Goal: Task Accomplishment & Management: Use online tool/utility

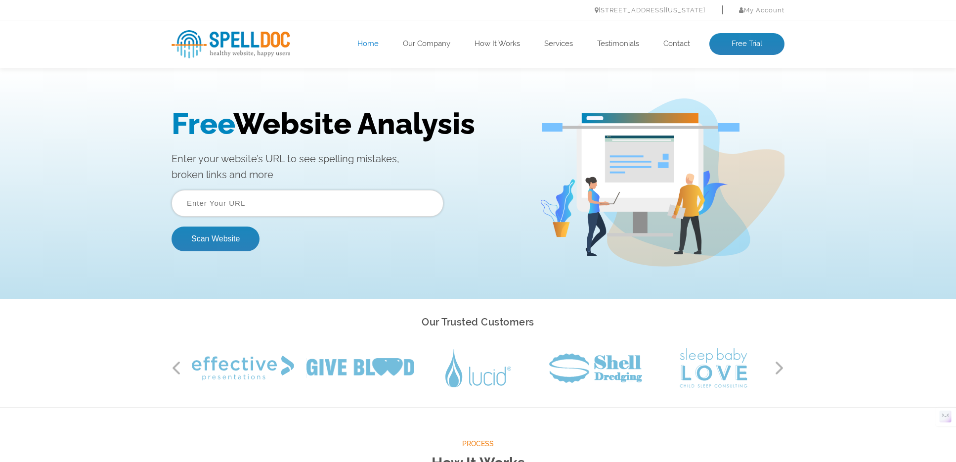
click at [201, 198] on input "text" at bounding box center [308, 203] width 272 height 27
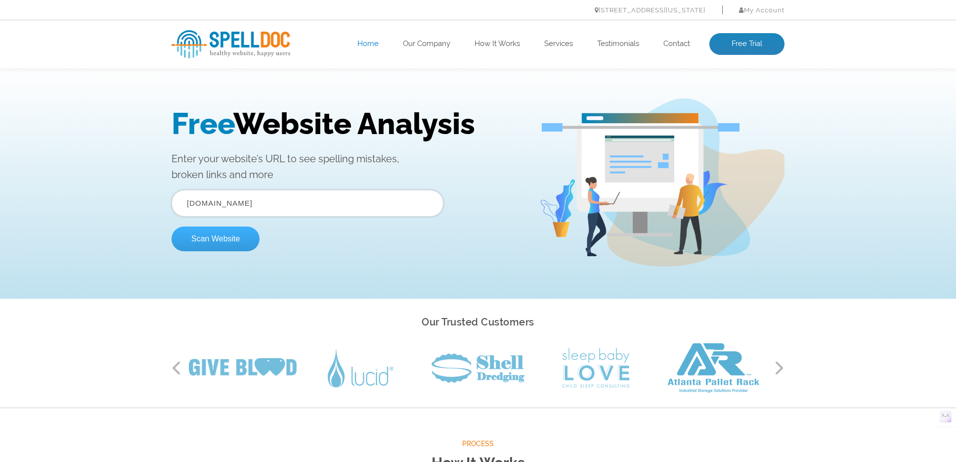
type input "[DOMAIN_NAME]"
click at [202, 242] on button "Scan Website" at bounding box center [216, 238] width 88 height 25
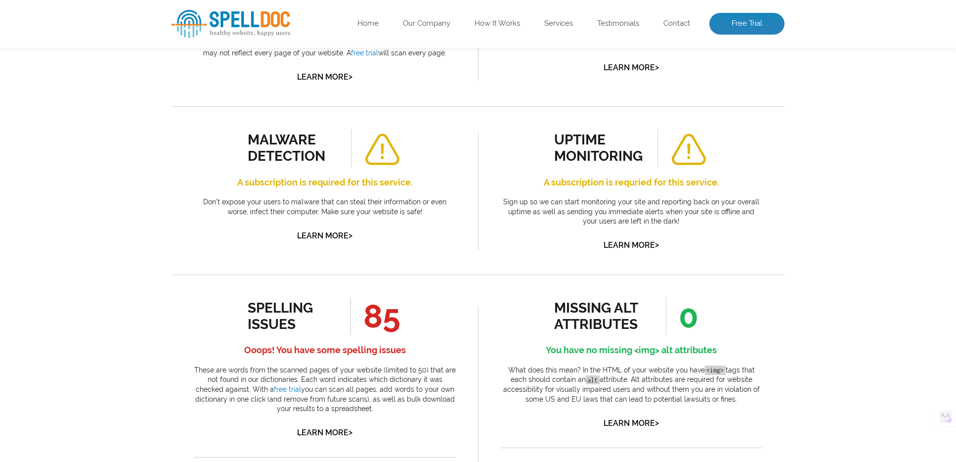
scroll to position [379, 0]
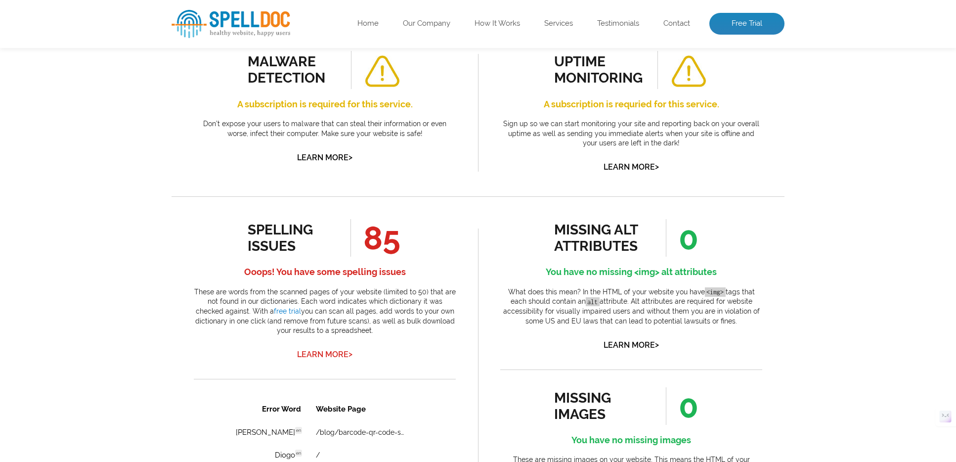
click at [351, 353] on span ">" at bounding box center [350, 354] width 4 height 14
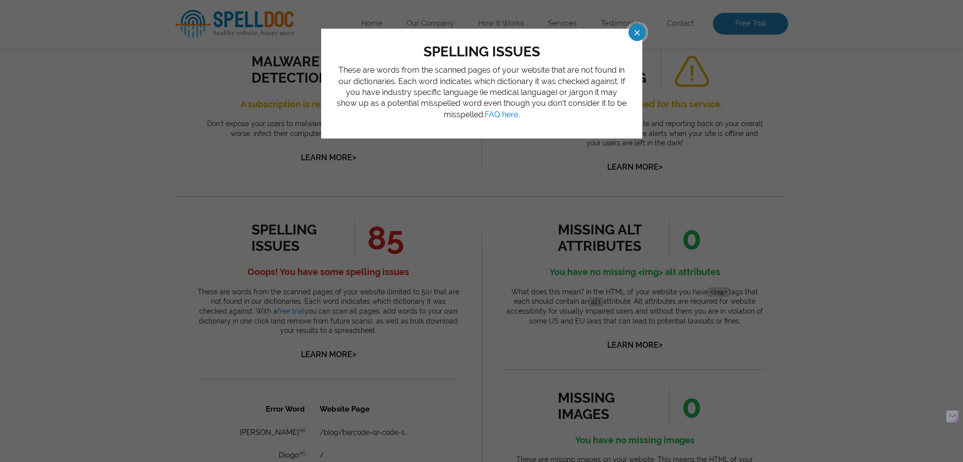
click at [634, 32] on span at bounding box center [628, 32] width 17 height 17
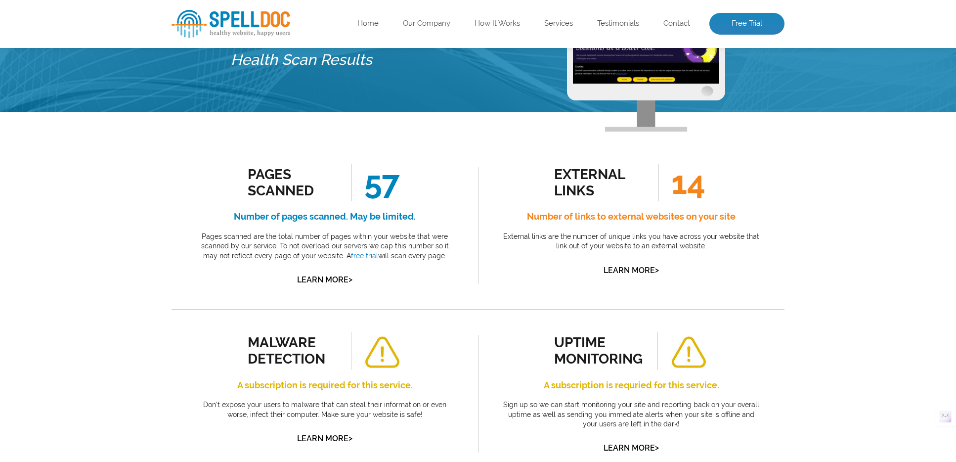
scroll to position [0, 0]
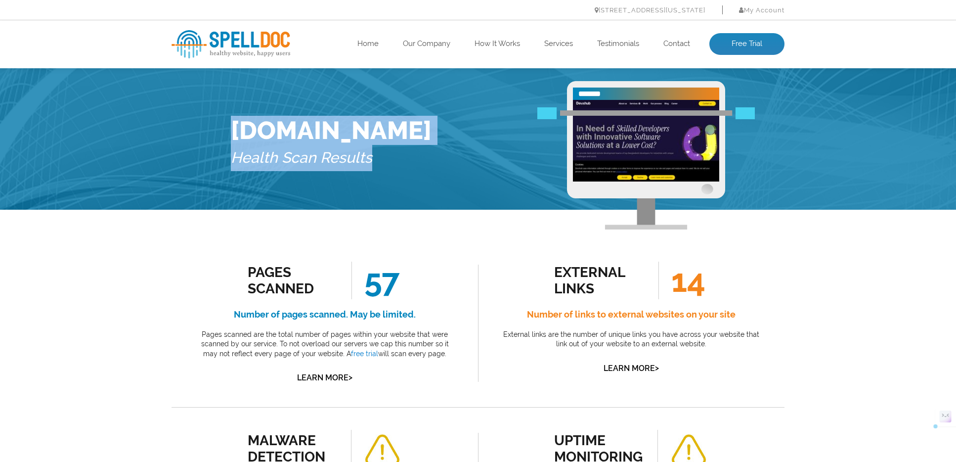
drag, startPoint x: 234, startPoint y: 129, endPoint x: 384, endPoint y: 178, distance: 156.9
click at [384, 178] on div "Devxhub.com Health Scan Results" at bounding box center [331, 145] width 201 height 129
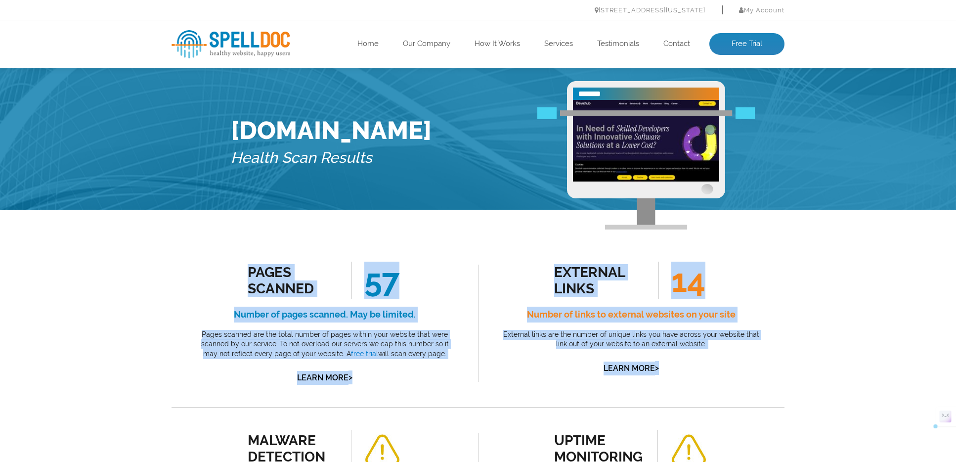
drag, startPoint x: 224, startPoint y: 253, endPoint x: 671, endPoint y: 376, distance: 463.3
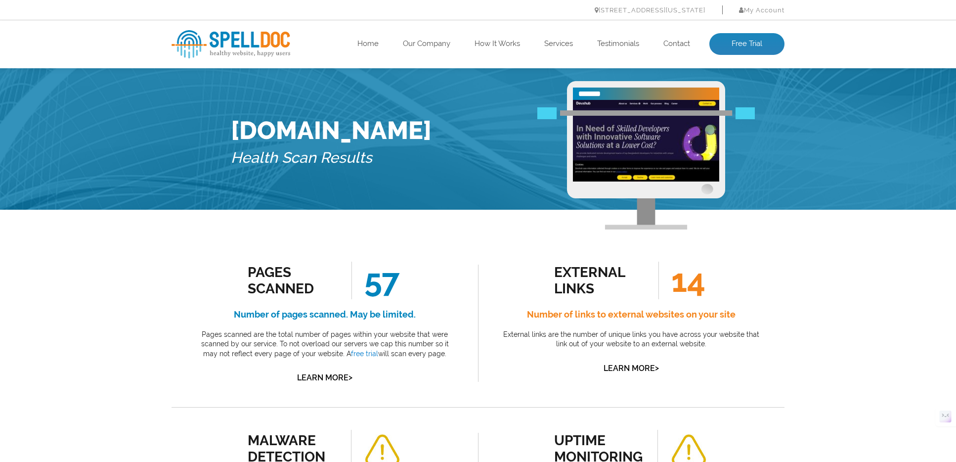
click at [534, 375] on div "external links 14 Number of links to external websites on your site External li…" at bounding box center [631, 323] width 306 height 168
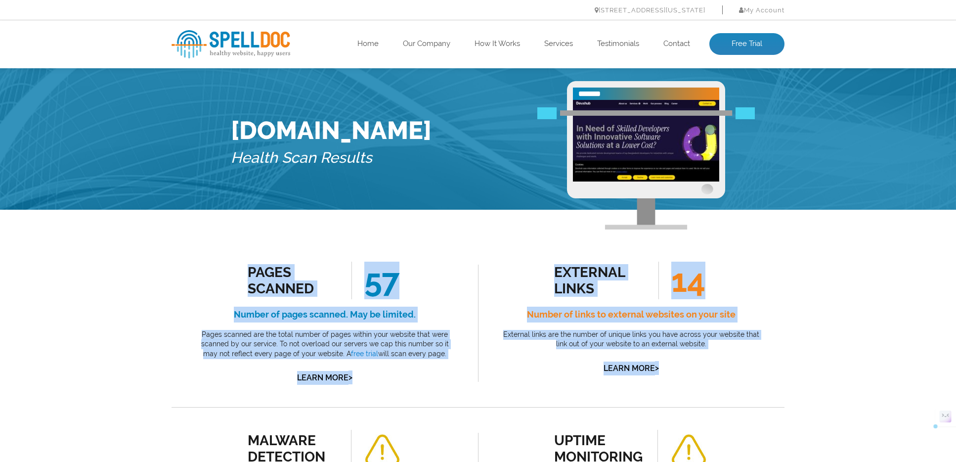
drag, startPoint x: 726, startPoint y: 381, endPoint x: 200, endPoint y: 264, distance: 538.1
click at [200, 264] on div "Pages Scanned 57 Number of pages scanned. May be limited. Pages scanned are the…" at bounding box center [325, 322] width 262 height 123
drag, startPoint x: 220, startPoint y: 261, endPoint x: 726, endPoint y: 373, distance: 518.4
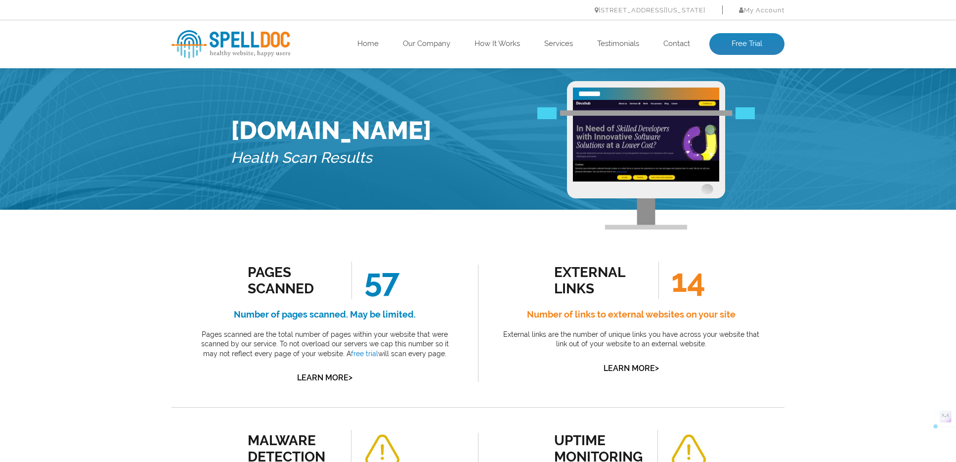
click at [516, 378] on div "external links 14 Number of links to external websites on your site External li…" at bounding box center [631, 323] width 306 height 168
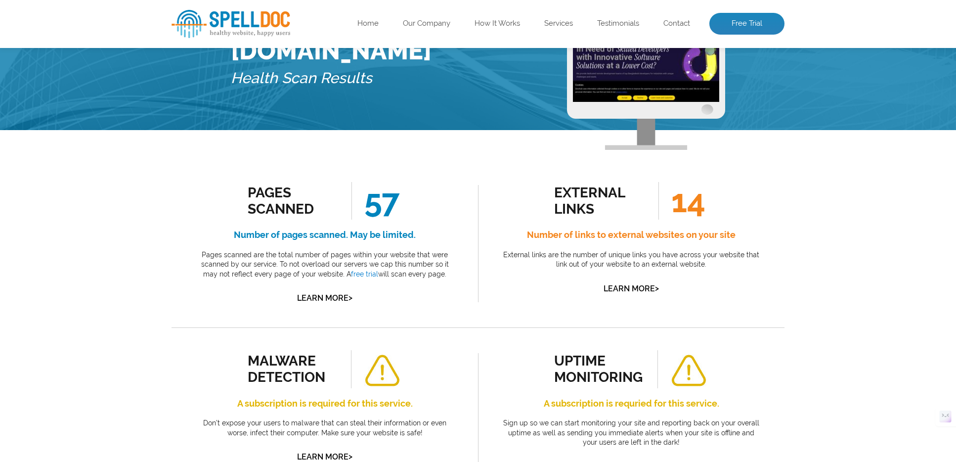
scroll to position [242, 0]
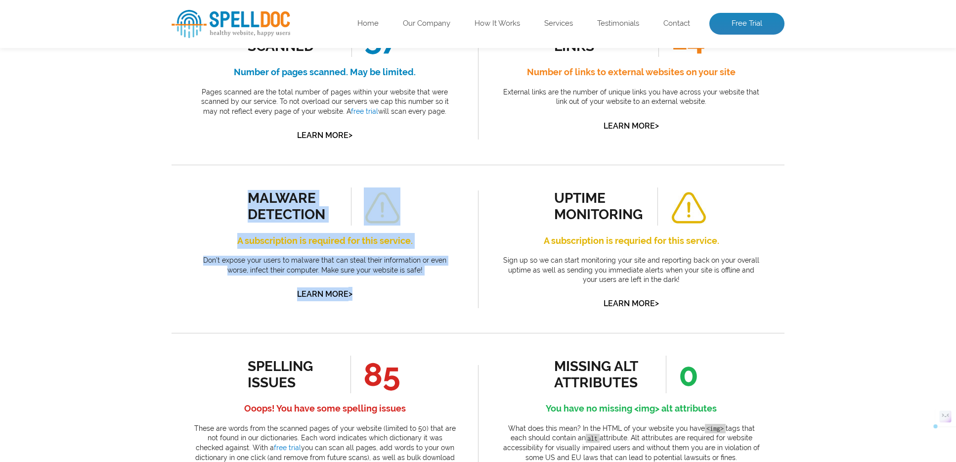
drag, startPoint x: 248, startPoint y: 193, endPoint x: 438, endPoint y: 298, distance: 217.2
click at [438, 298] on div "malware detection A subscription is required for this service. Don’t expose you…" at bounding box center [325, 244] width 262 height 114
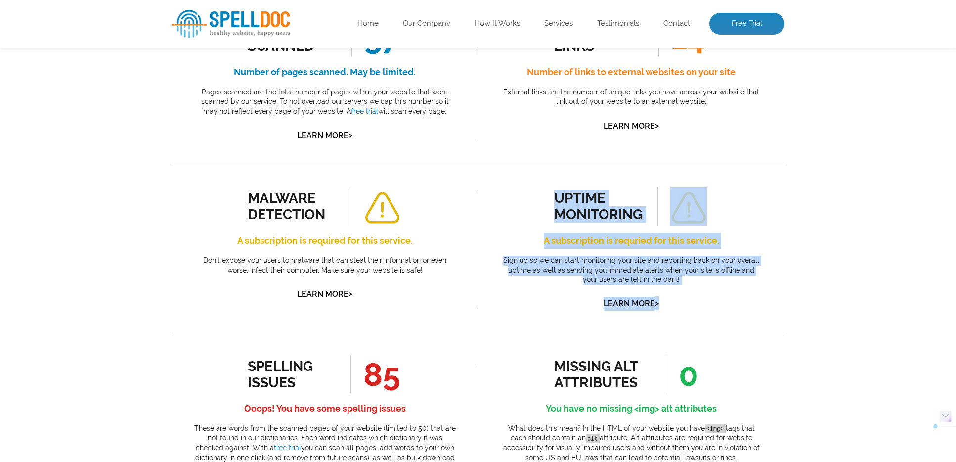
drag, startPoint x: 521, startPoint y: 201, endPoint x: 694, endPoint y: 305, distance: 201.8
click at [694, 305] on div "uptime monitoring A subscription is requried for this service. Sign up so we ca…" at bounding box center [631, 248] width 262 height 123
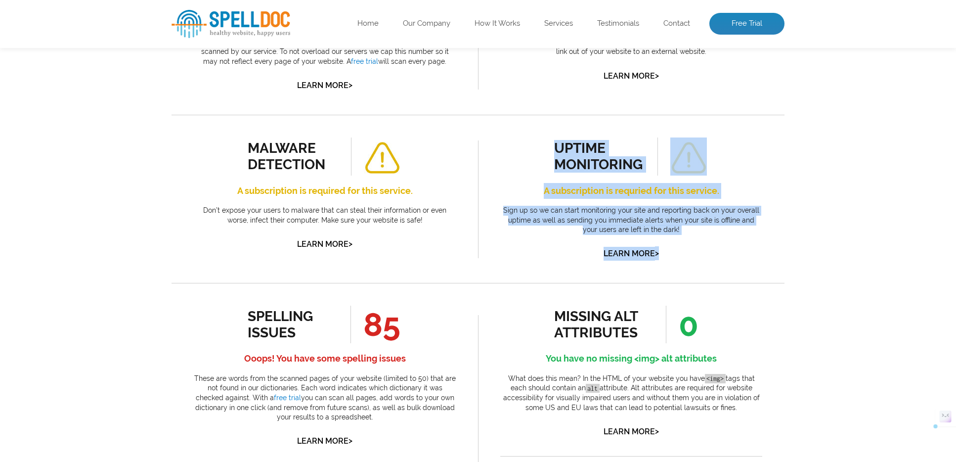
scroll to position [390, 0]
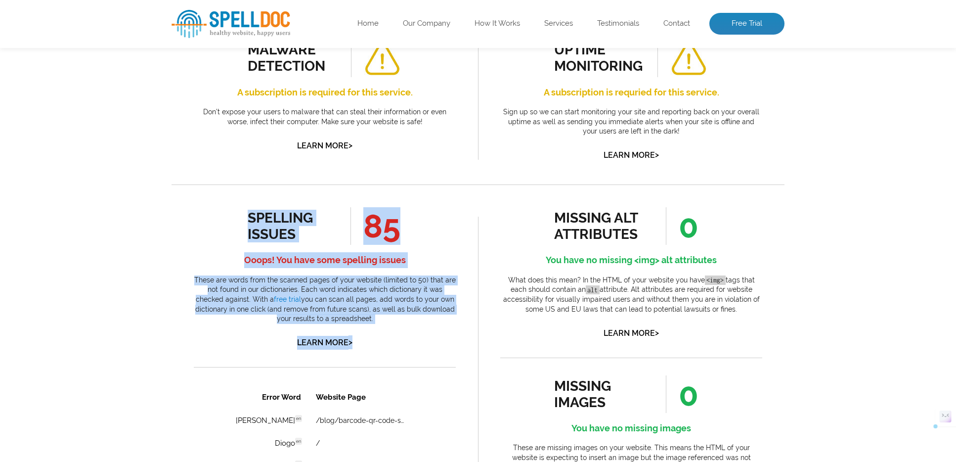
drag, startPoint x: 250, startPoint y: 215, endPoint x: 383, endPoint y: 341, distance: 183.2
click at [383, 341] on div "spelling issues 85 Ooops! You have some spelling issues These are words from th…" at bounding box center [325, 278] width 262 height 142
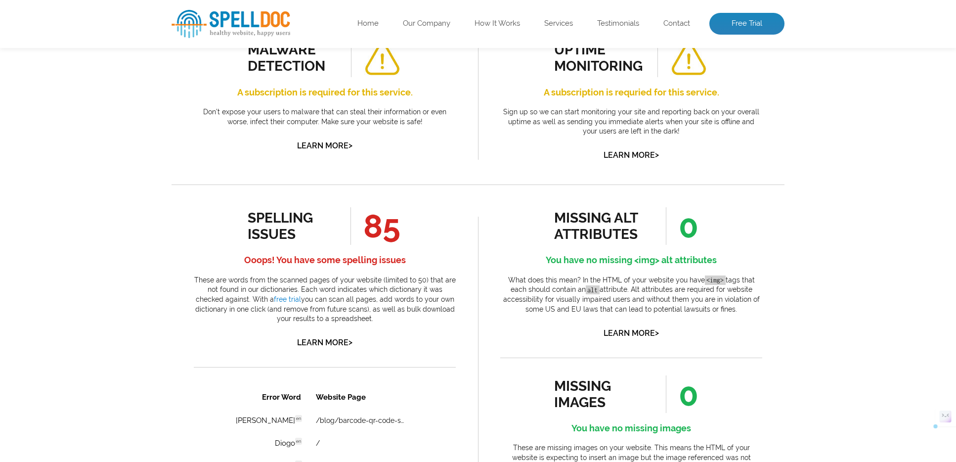
click at [382, 341] on div "spelling issues 85 Ooops! You have some spelling issues These are words from th…" at bounding box center [325, 278] width 262 height 142
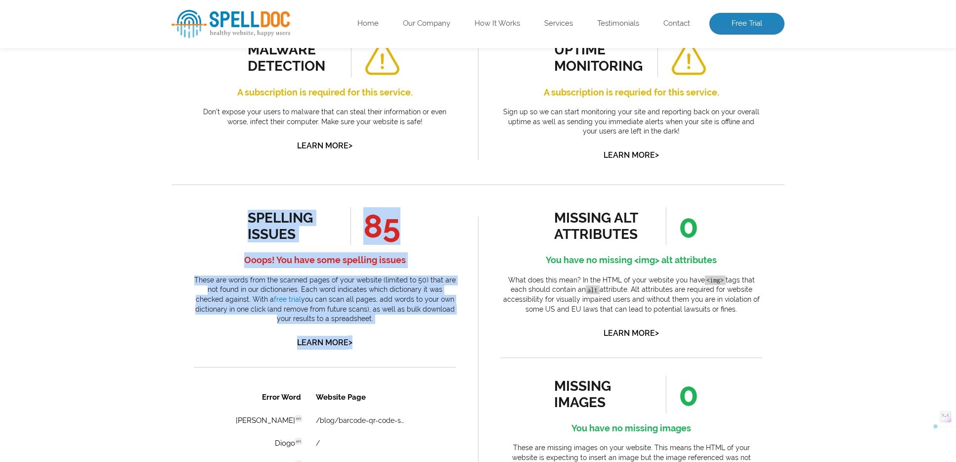
drag, startPoint x: 378, startPoint y: 342, endPoint x: 231, endPoint y: 221, distance: 190.3
click at [231, 221] on div "spelling issues 85 Ooops! You have some spelling issues These are words from th…" at bounding box center [325, 278] width 262 height 142
click at [230, 220] on div "spelling issues 85 Ooops! You have some spelling issues These are words from th…" at bounding box center [325, 278] width 262 height 142
drag, startPoint x: 231, startPoint y: 216, endPoint x: 382, endPoint y: 349, distance: 200.6
click at [382, 349] on div "spelling issues 85 Ooops! You have some spelling issues These are words from th…" at bounding box center [325, 278] width 262 height 142
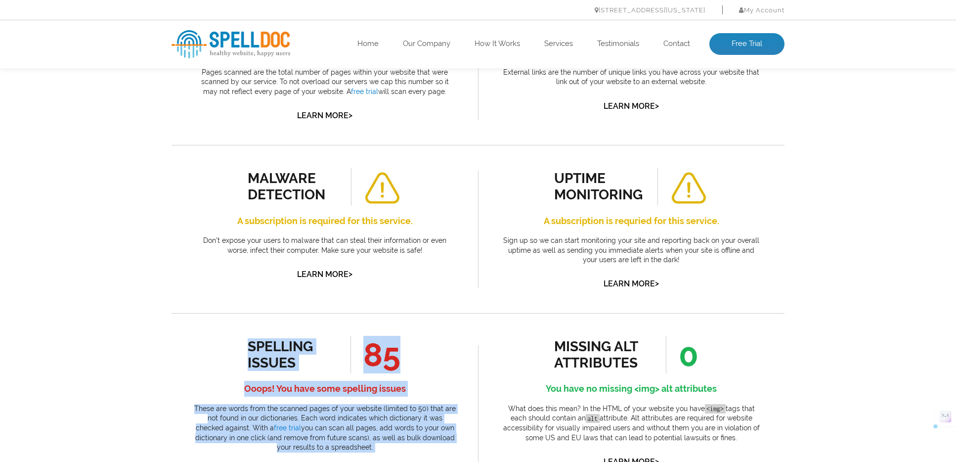
scroll to position [0, 0]
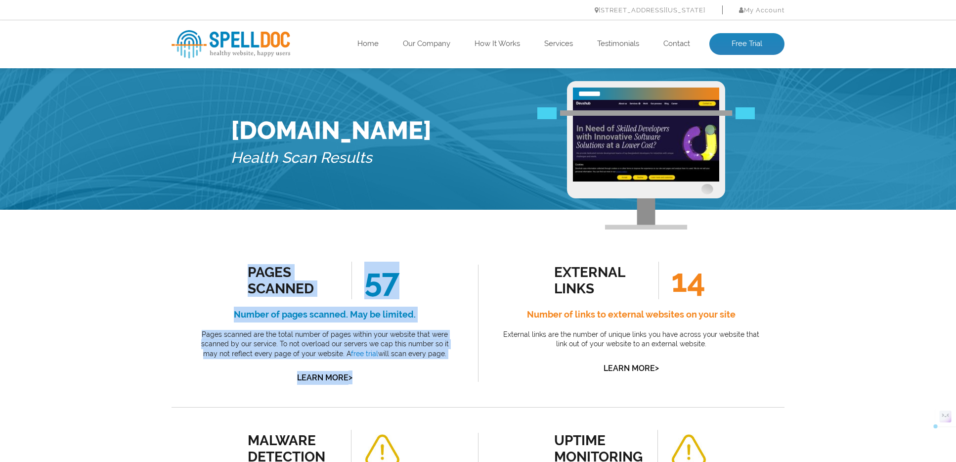
drag, startPoint x: 226, startPoint y: 268, endPoint x: 355, endPoint y: 386, distance: 174.9
click at [355, 386] on div "Pages Scanned 57 Number of pages scanned. May be limited. Pages scanned are the…" at bounding box center [325, 323] width 306 height 168
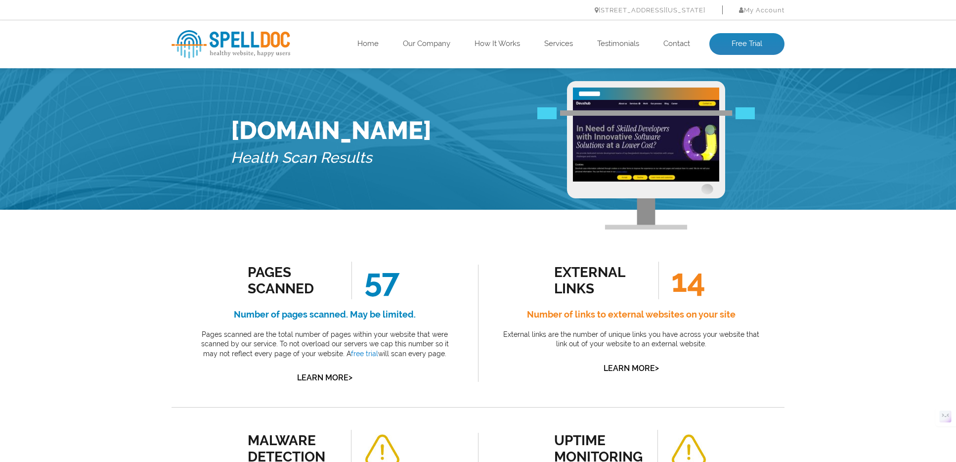
click at [402, 389] on div "Pages Scanned 57 Number of pages scanned. May be limited. Pages scanned are the…" at bounding box center [325, 323] width 306 height 168
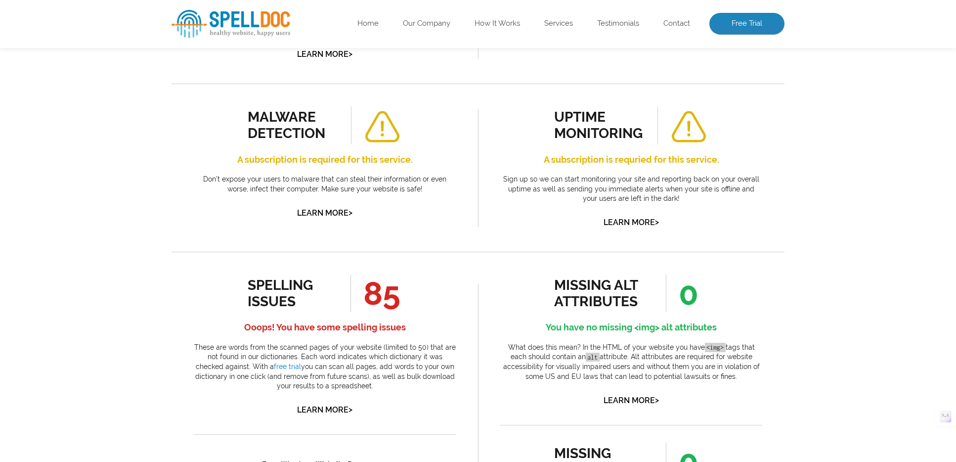
scroll to position [324, 0]
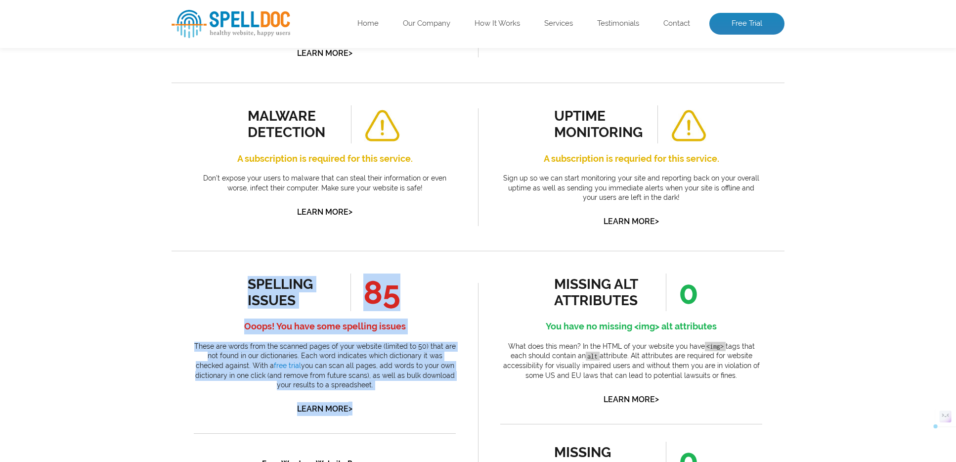
drag, startPoint x: 248, startPoint y: 279, endPoint x: 382, endPoint y: 407, distance: 184.9
click at [382, 407] on div "spelling issues 85 Ooops! You have some spelling issues These are words from th…" at bounding box center [325, 344] width 262 height 142
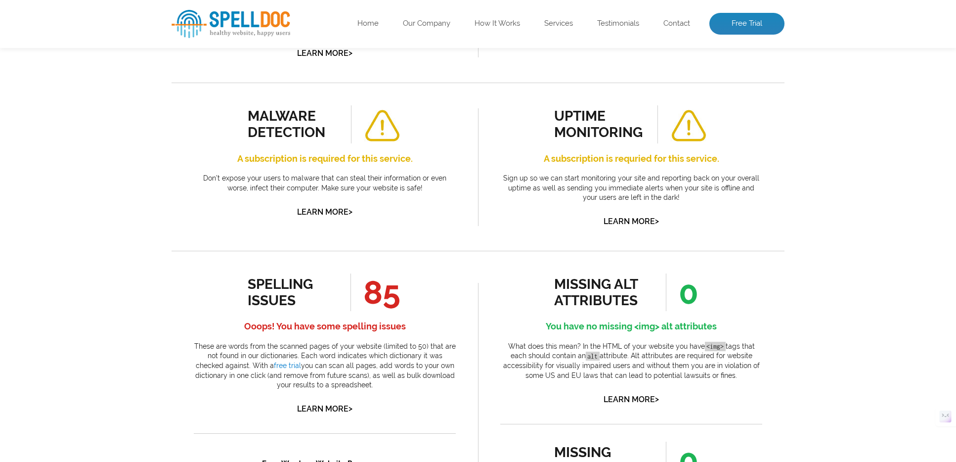
click at [383, 408] on div "spelling issues 85 Ooops! You have some spelling issues These are words from th…" at bounding box center [325, 344] width 262 height 142
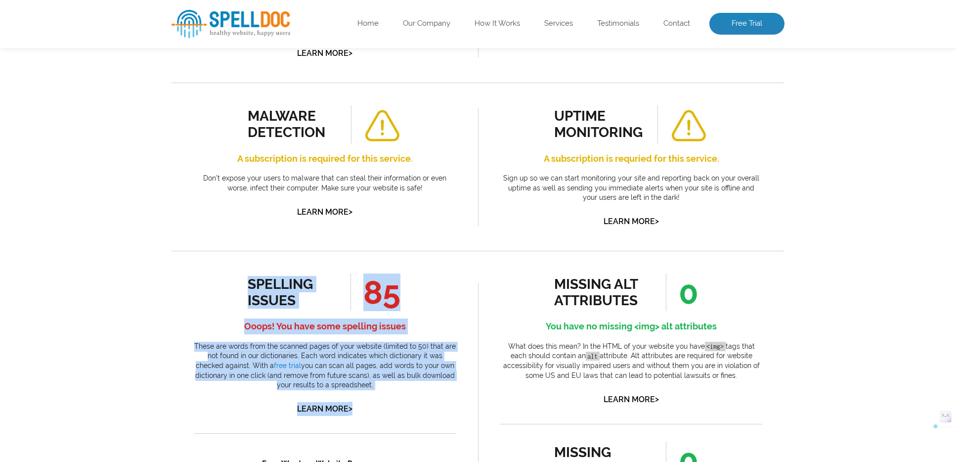
drag, startPoint x: 384, startPoint y: 409, endPoint x: 237, endPoint y: 285, distance: 192.6
click at [237, 285] on div "spelling issues 85 Ooops! You have some spelling issues These are words from th…" at bounding box center [325, 344] width 262 height 142
click at [237, 286] on div "spelling issues 85 Ooops! You have some spelling issues These are words from th…" at bounding box center [325, 344] width 262 height 142
drag, startPoint x: 249, startPoint y: 284, endPoint x: 361, endPoint y: 413, distance: 171.3
click at [361, 413] on div "spelling issues 85 Ooops! You have some spelling issues These are words from th…" at bounding box center [325, 344] width 262 height 142
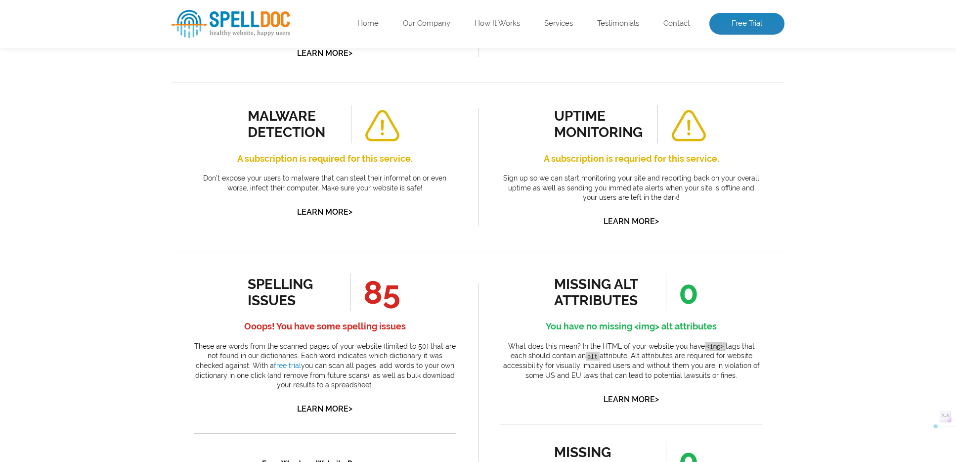
click at [373, 414] on div "spelling issues 85 Ooops! You have some spelling issues These are words from th…" at bounding box center [325, 344] width 262 height 142
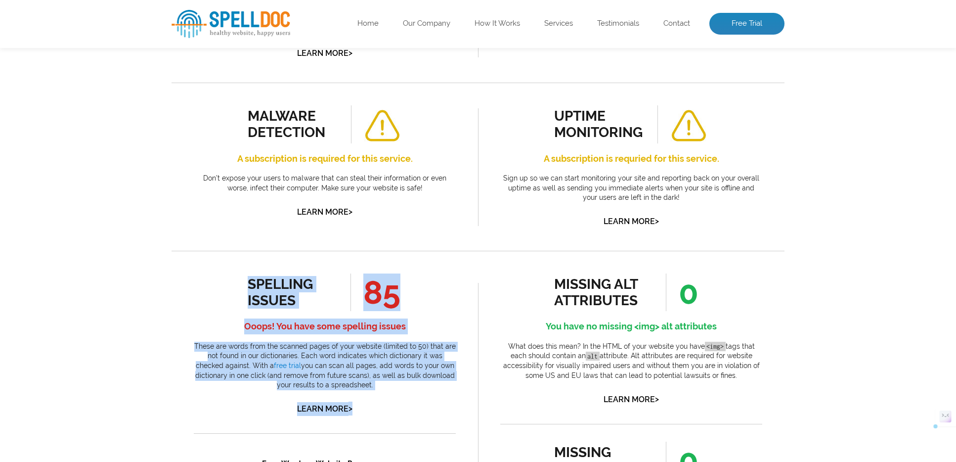
drag, startPoint x: 371, startPoint y: 412, endPoint x: 243, endPoint y: 280, distance: 183.8
click at [243, 280] on div "spelling issues 85 Ooops! You have some spelling issues These are words from th…" at bounding box center [325, 344] width 262 height 142
click at [241, 281] on div "spelling issues 85 Ooops! You have some spelling issues These are words from th…" at bounding box center [325, 344] width 262 height 142
drag, startPoint x: 241, startPoint y: 281, endPoint x: 383, endPoint y: 409, distance: 191.0
click at [383, 409] on div "spelling issues 85 Ooops! You have some spelling issues These are words from th…" at bounding box center [325, 344] width 262 height 142
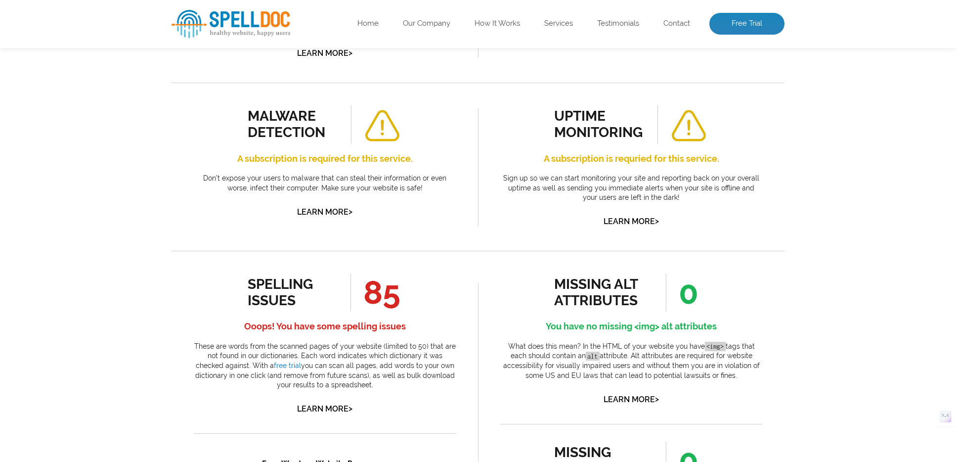
click at [383, 410] on div "spelling issues 85 Ooops! You have some spelling issues These are words from th…" at bounding box center [325, 344] width 262 height 142
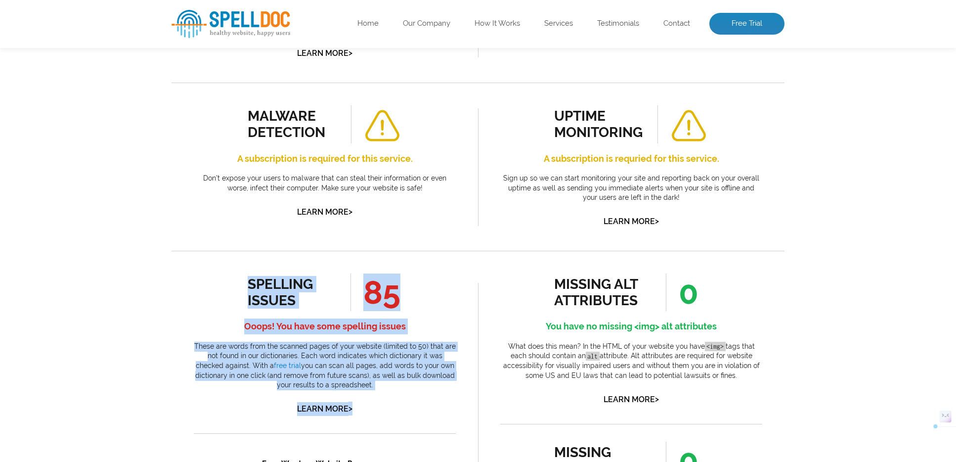
drag, startPoint x: 383, startPoint y: 410, endPoint x: 242, endPoint y: 281, distance: 190.7
click at [242, 281] on div "spelling issues 85 Ooops! You have some spelling issues These are words from th…" at bounding box center [325, 344] width 262 height 142
click at [243, 282] on div "spelling issues 85 Ooops! You have some spelling issues These are words from th…" at bounding box center [325, 344] width 262 height 142
drag, startPoint x: 243, startPoint y: 282, endPoint x: 383, endPoint y: 413, distance: 191.6
click at [383, 413] on div "spelling issues 85 Ooops! You have some spelling issues These are words from th…" at bounding box center [325, 344] width 262 height 142
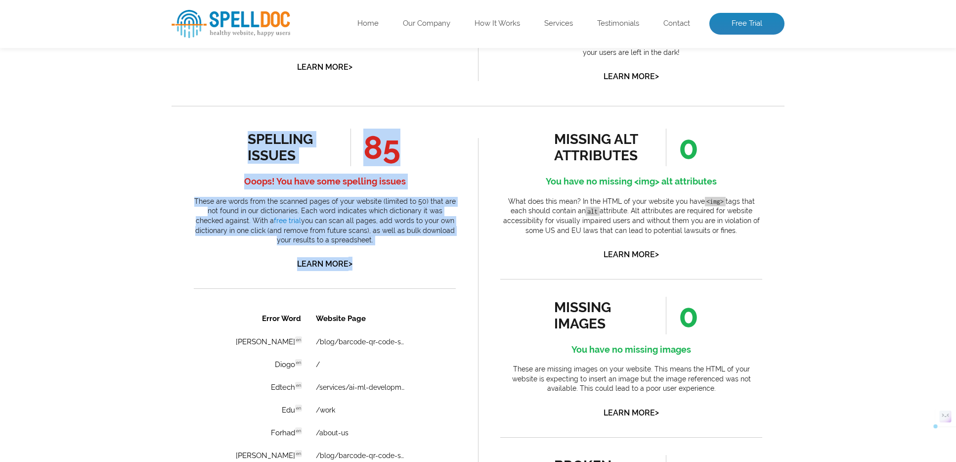
scroll to position [472, 0]
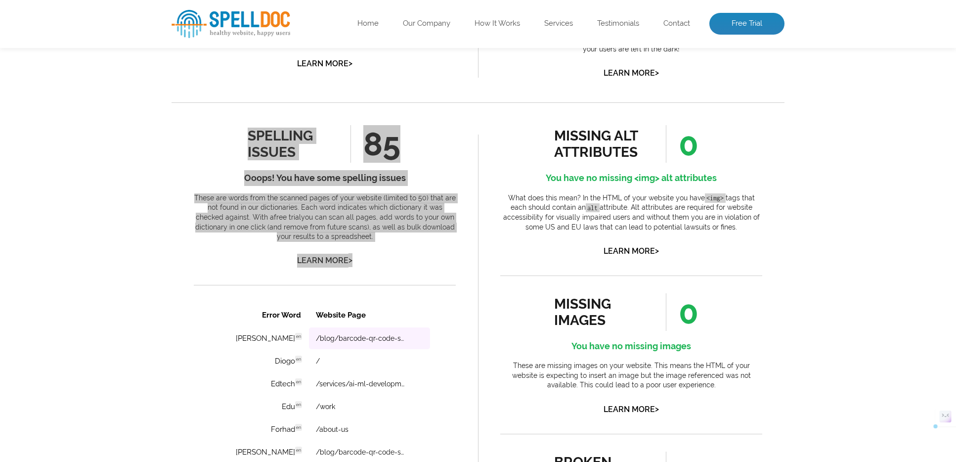
click at [429, 335] on td "/blog/barcode-qr-code-scanning-in-flutter-apps-flutter_s" at bounding box center [369, 338] width 121 height 22
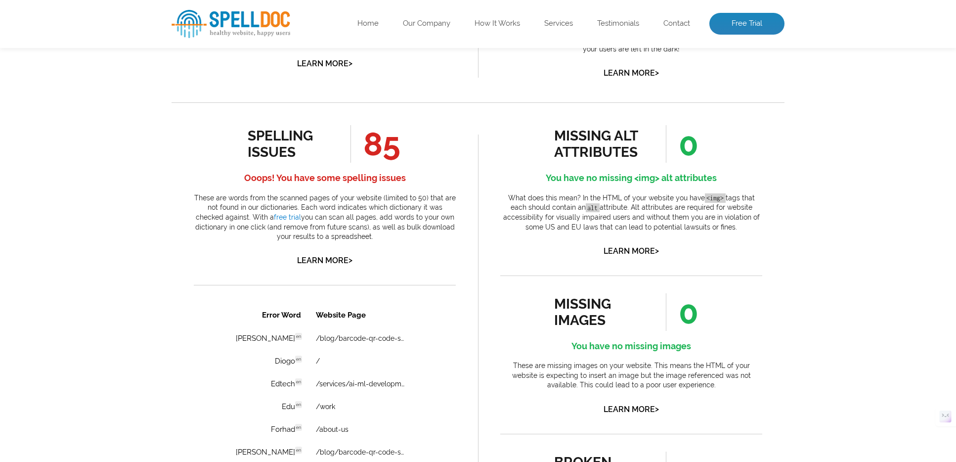
click at [386, 258] on div "spelling issues 85 Ooops! You have some spelling issues These are words from th…" at bounding box center [325, 196] width 262 height 142
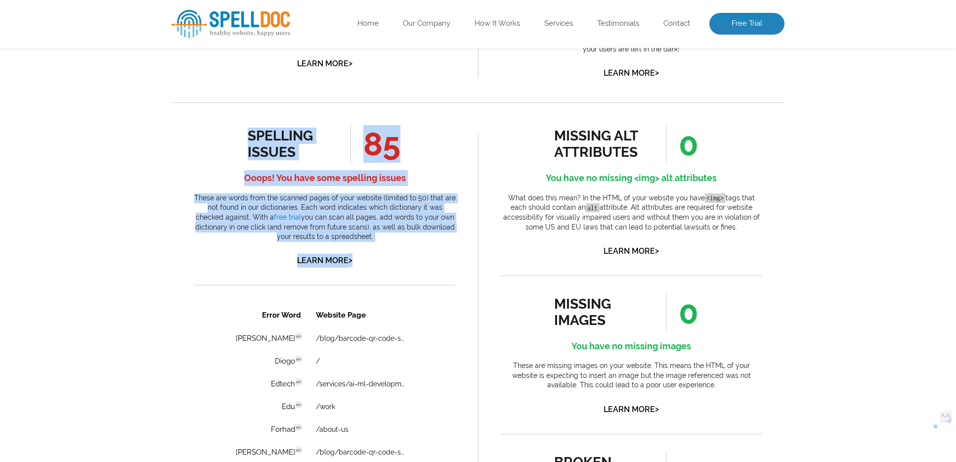
drag, startPoint x: 244, startPoint y: 135, endPoint x: 403, endPoint y: 272, distance: 209.6
click at [403, 272] on ul "spelling issues 85 Ooops! You have some spelling issues These are words from th…" at bounding box center [325, 360] width 262 height 471
click at [404, 272] on ul "spelling issues 85 Ooops! You have some spelling issues These are words from th…" at bounding box center [325, 360] width 262 height 471
drag, startPoint x: 223, startPoint y: 129, endPoint x: 395, endPoint y: 268, distance: 221.7
click at [395, 268] on ul "spelling issues 85 Ooops! You have some spelling issues These are words from th…" at bounding box center [325, 360] width 262 height 471
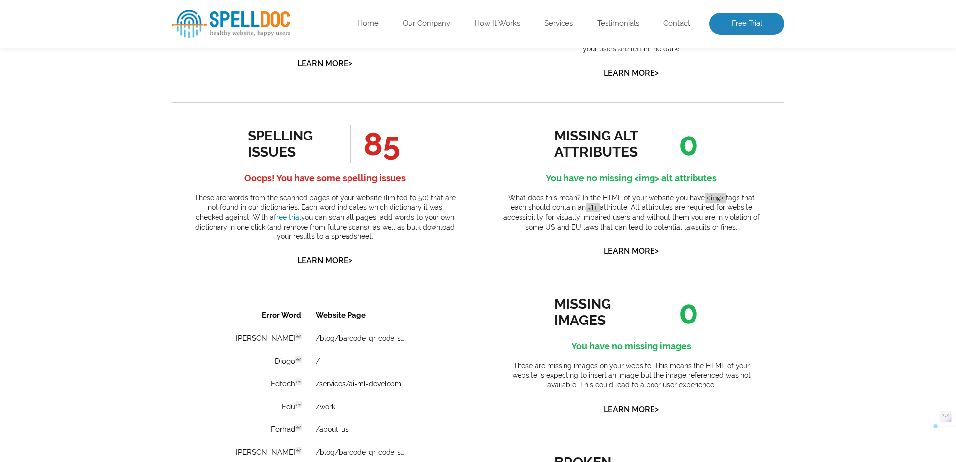
click at [247, 285] on li at bounding box center [325, 440] width 262 height 311
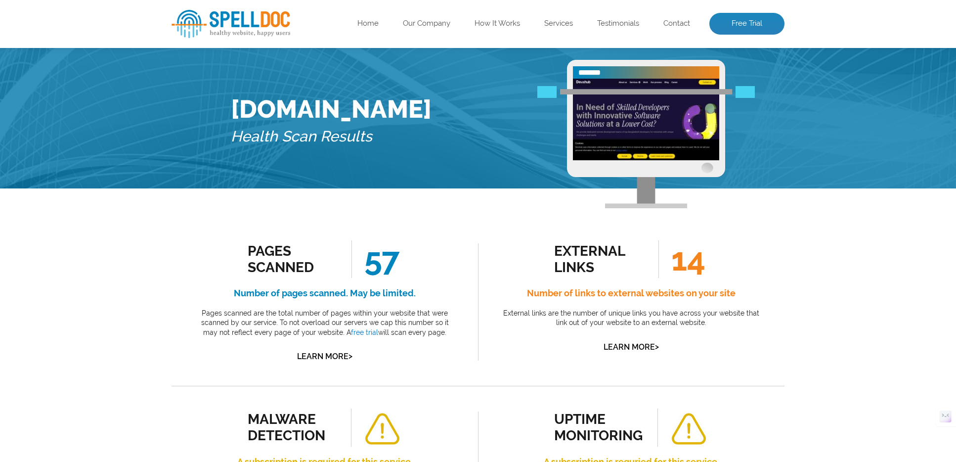
scroll to position [0, 0]
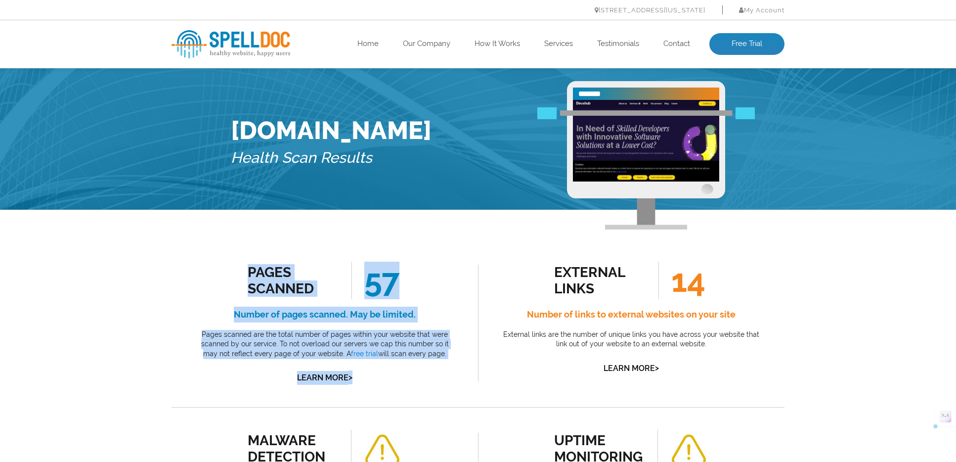
drag, startPoint x: 390, startPoint y: 379, endPoint x: 235, endPoint y: 261, distance: 194.7
click at [235, 261] on div "Pages Scanned 57 Number of pages scanned. May be limited. Pages scanned are the…" at bounding box center [325, 322] width 262 height 123
drag, startPoint x: 238, startPoint y: 263, endPoint x: 403, endPoint y: 393, distance: 210.4
click at [403, 393] on div "Pages Scanned 57 Number of pages scanned. May be limited. Pages scanned are the…" at bounding box center [325, 323] width 306 height 168
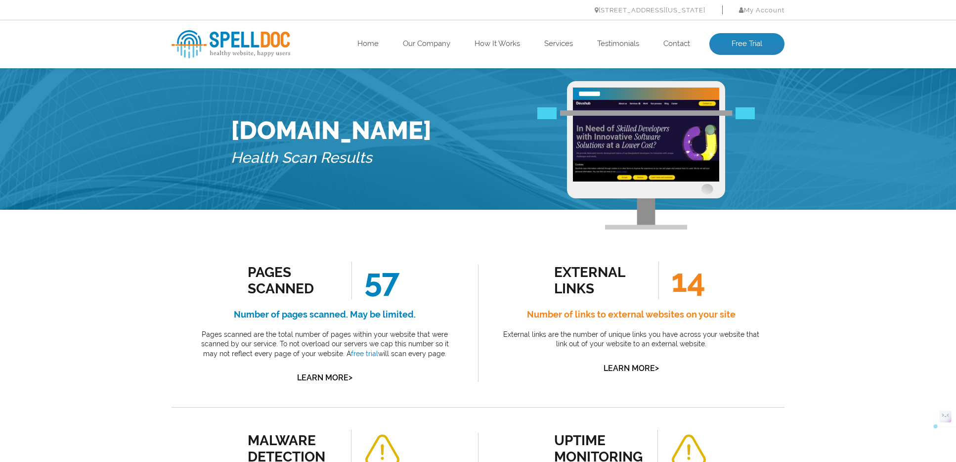
click at [539, 254] on div "external links 14 Number of links to external websites on your site External li…" at bounding box center [631, 323] width 306 height 168
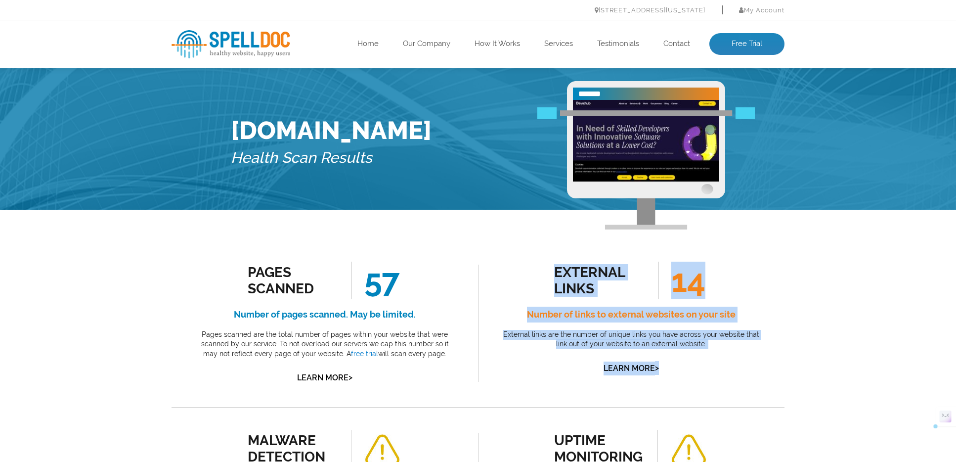
drag, startPoint x: 551, startPoint y: 262, endPoint x: 679, endPoint y: 386, distance: 177.9
click at [679, 386] on div "external links 14 Number of links to external websites on your site External li…" at bounding box center [631, 323] width 306 height 168
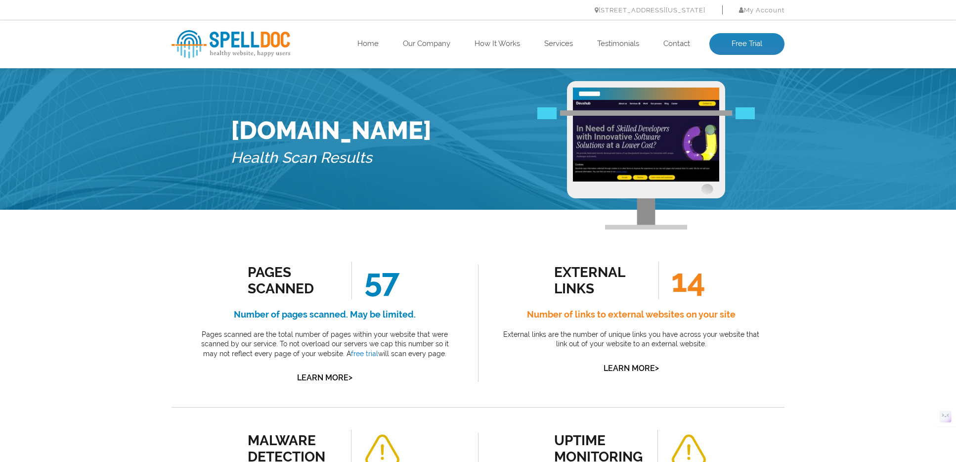
drag, startPoint x: 434, startPoint y: 378, endPoint x: 379, endPoint y: 392, distance: 57.5
click at [434, 378] on div "Pages Scanned 57 Number of pages scanned. May be limited. Pages scanned are the…" at bounding box center [325, 322] width 262 height 123
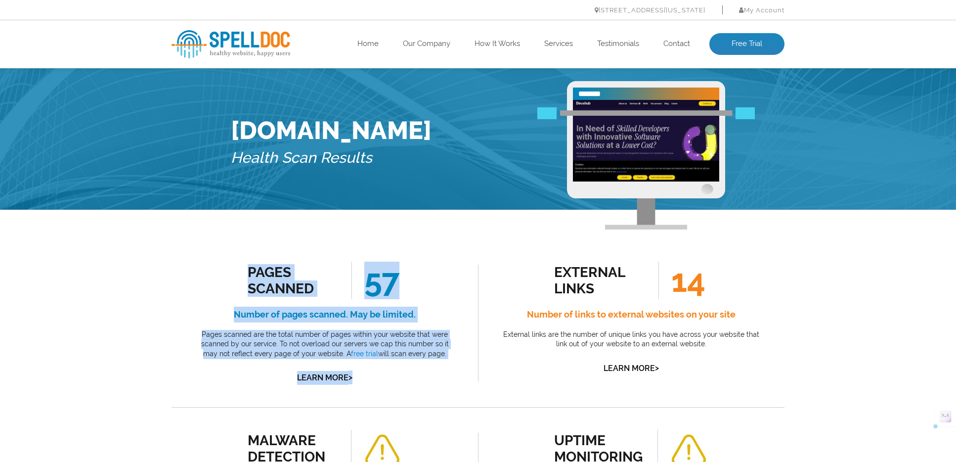
drag, startPoint x: 351, startPoint y: 378, endPoint x: 221, endPoint y: 266, distance: 171.1
click at [221, 266] on div "Pages Scanned 57 Number of pages scanned. May be limited. Pages scanned are the…" at bounding box center [325, 323] width 306 height 168
click at [221, 266] on div "Pages Scanned 57 Number of pages scanned. May be limited. Pages scanned are the…" at bounding box center [325, 322] width 262 height 123
drag, startPoint x: 249, startPoint y: 269, endPoint x: 380, endPoint y: 398, distance: 183.8
click at [380, 398] on div "Pages Scanned 57 Number of pages scanned. May be limited. Pages scanned are the…" at bounding box center [325, 323] width 306 height 168
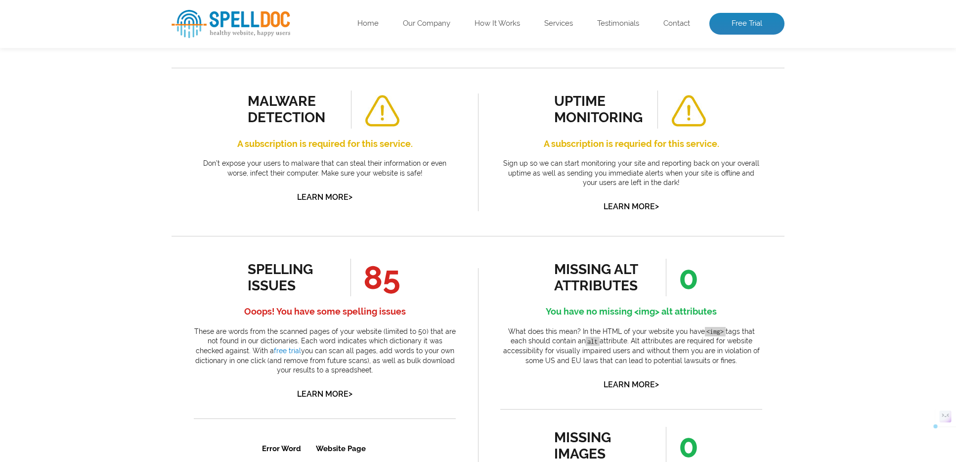
scroll to position [357, 0]
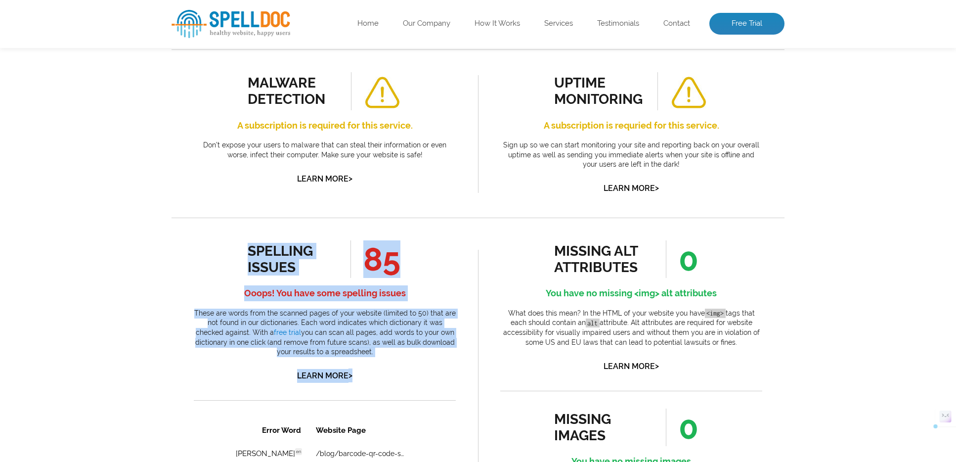
drag, startPoint x: 377, startPoint y: 380, endPoint x: 250, endPoint y: 243, distance: 186.8
click at [250, 243] on div "spelling issues 85 Ooops! You have some spelling issues These are words from th…" at bounding box center [325, 311] width 262 height 142
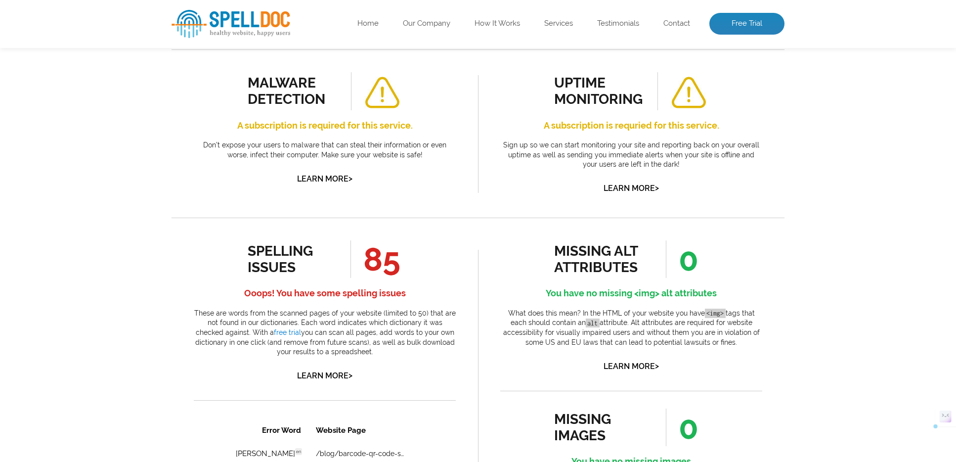
click at [528, 261] on div "missing alt attributes 0 You have no missing <img> alt attributes What does thi…" at bounding box center [631, 306] width 262 height 132
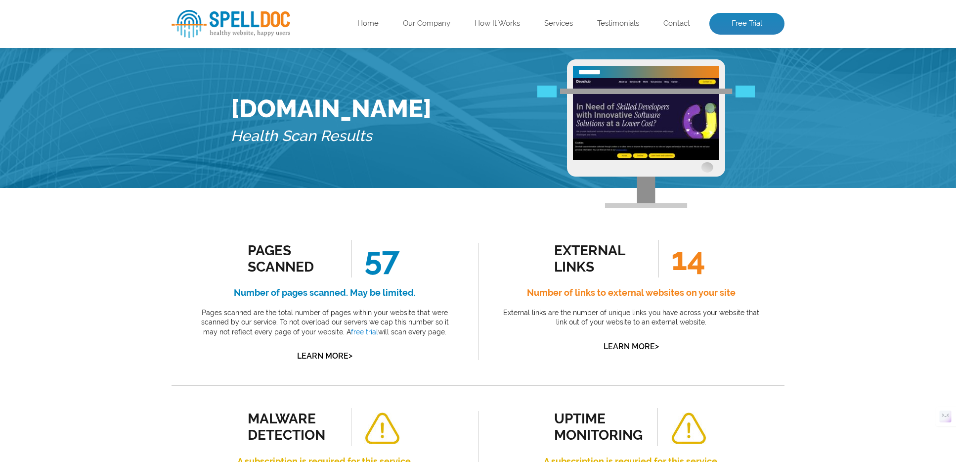
scroll to position [0, 0]
